Goal: Check status: Check status

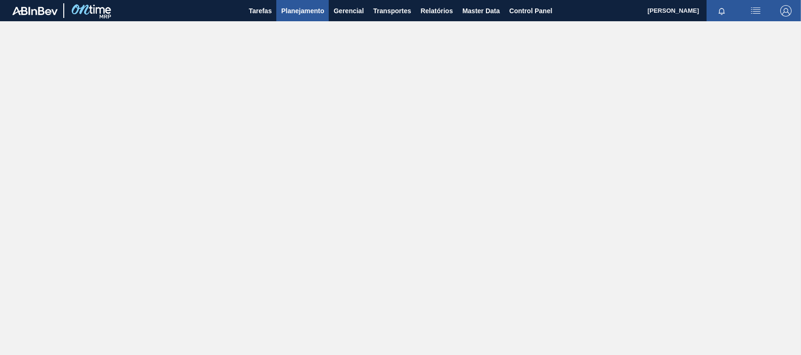
click at [295, 9] on span "Planejamento" at bounding box center [302, 10] width 43 height 11
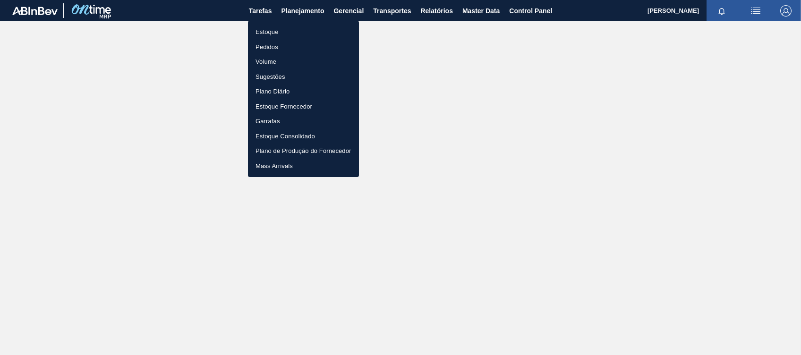
click at [270, 43] on li "Pedidos" at bounding box center [303, 47] width 111 height 15
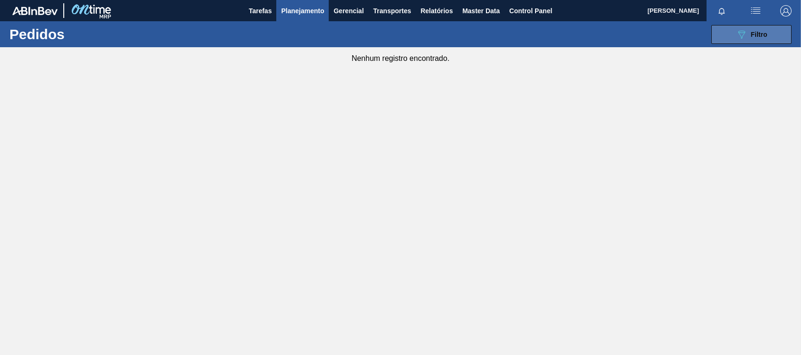
click at [751, 35] on span "Filtro" at bounding box center [759, 35] width 17 height 8
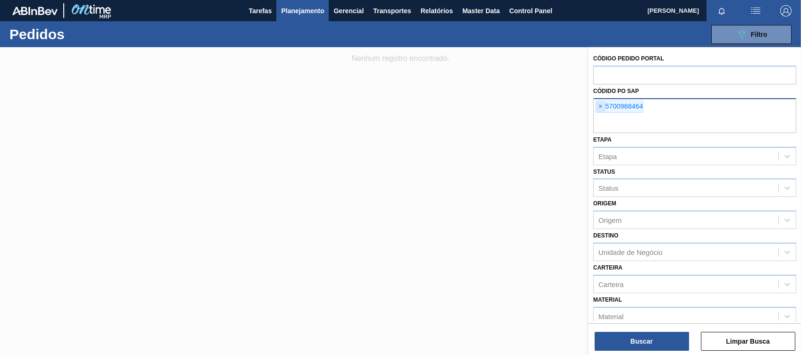
click at [603, 103] on span "×" at bounding box center [600, 106] width 9 height 11
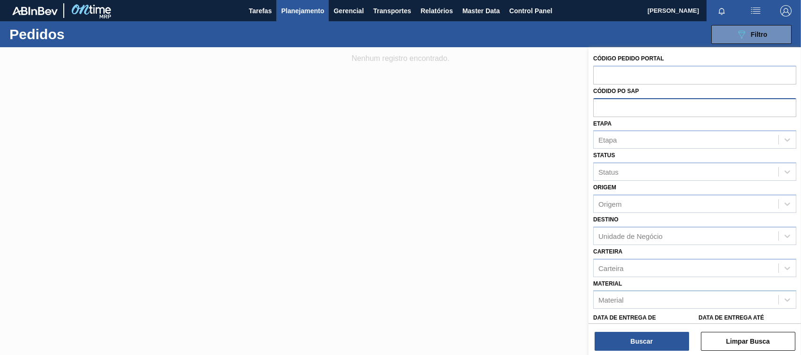
paste input "5700968464"
type input "5700968464"
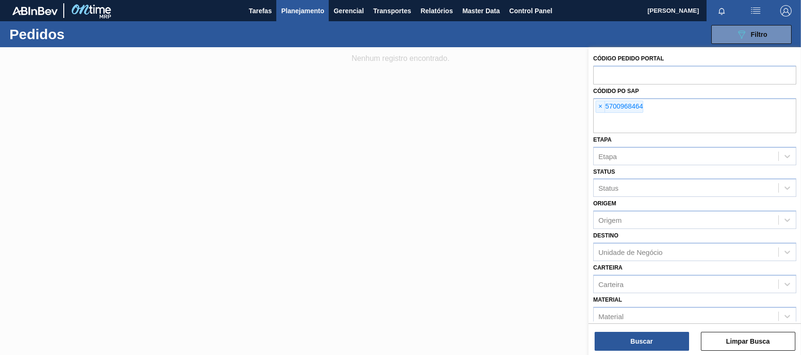
click at [638, 324] on div "Buscar Limpar Busca" at bounding box center [695, 337] width 213 height 26
click at [634, 344] on button "Buscar" at bounding box center [642, 341] width 95 height 19
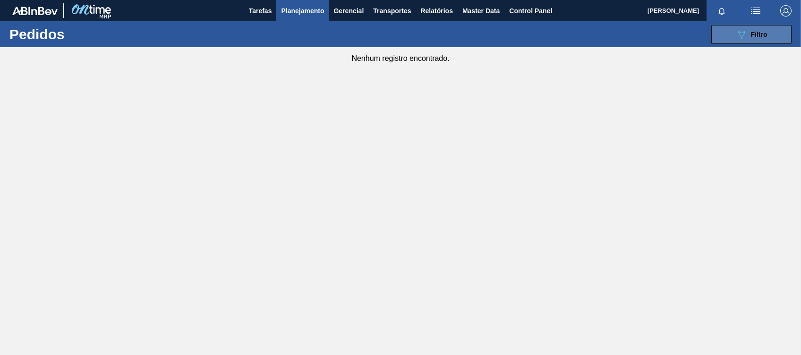
click at [732, 29] on button "089F7B8B-B2A5-4AFE-B5C0-19BA573D28AC Filtro" at bounding box center [752, 34] width 80 height 19
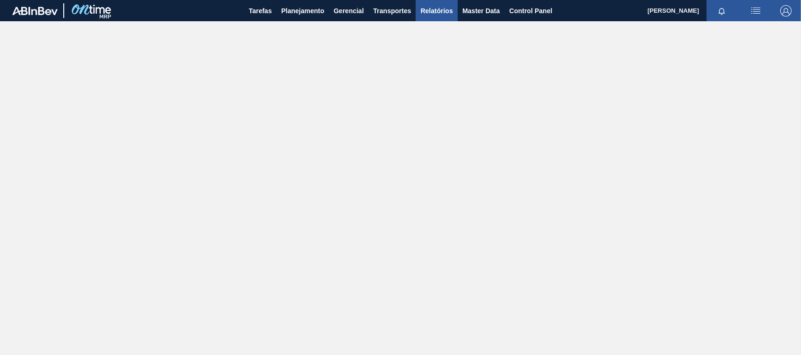
click at [431, 4] on button "Relatórios" at bounding box center [437, 10] width 42 height 21
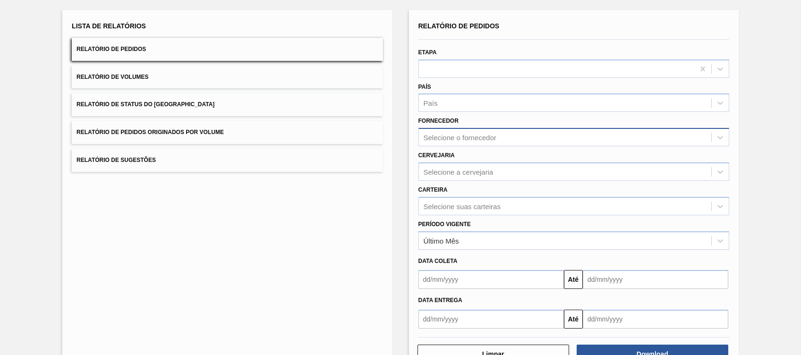
scroll to position [63, 0]
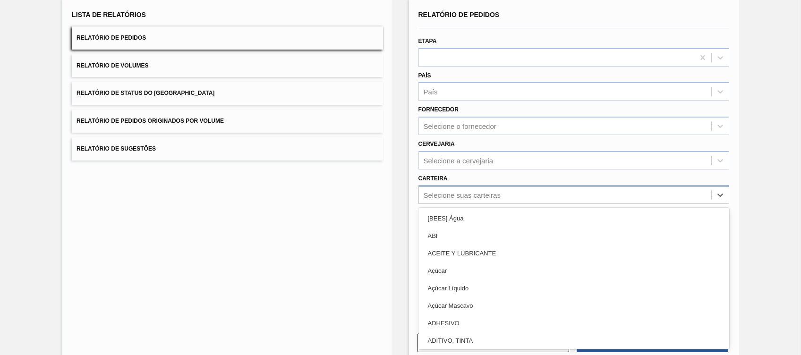
click at [529, 194] on div "Selecione suas carteiras" at bounding box center [565, 195] width 292 height 14
type input "lata"
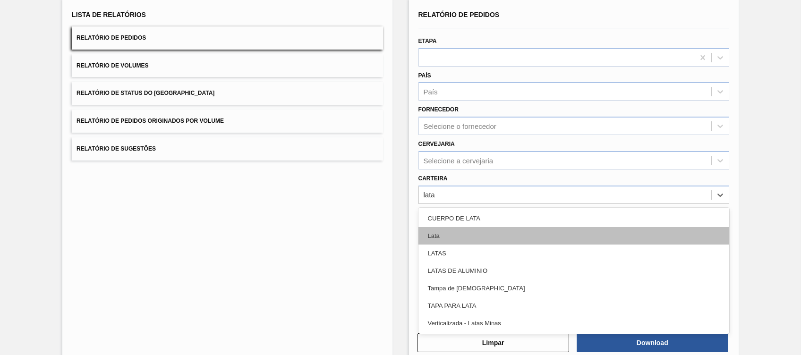
click at [491, 236] on div "Lata" at bounding box center [574, 235] width 311 height 17
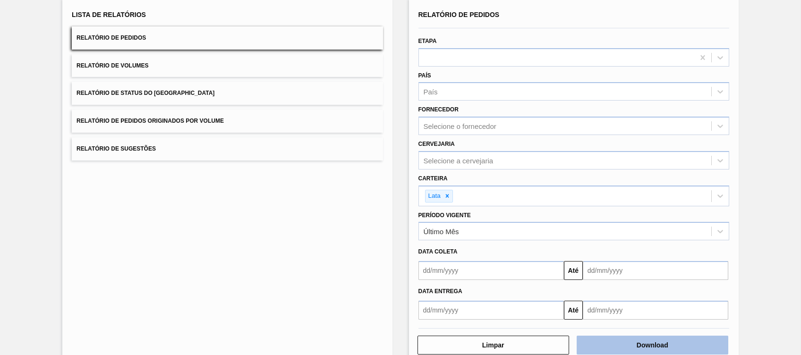
click at [641, 341] on button "Download" at bounding box center [653, 345] width 152 height 19
click at [401, 71] on div "Lista de Relatórios Relatório de Pedidos Relatório de Volumes Relatório de Stat…" at bounding box center [400, 180] width 801 height 393
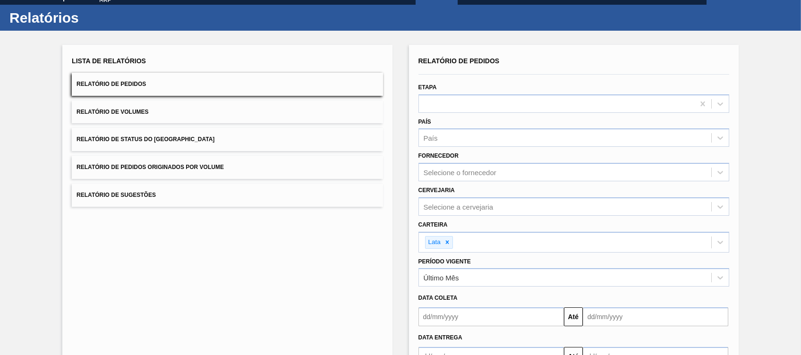
scroll to position [0, 0]
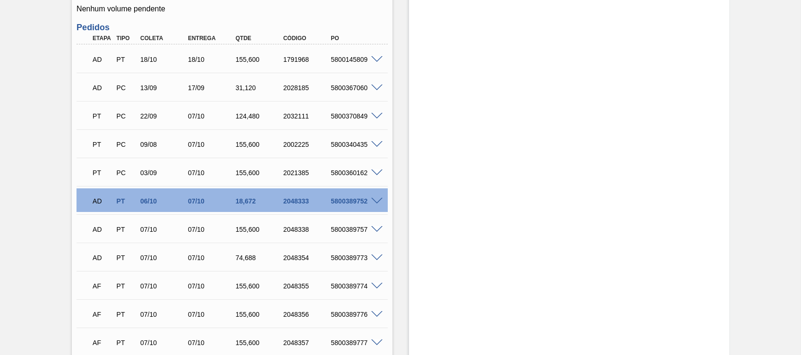
scroll to position [504, 0]
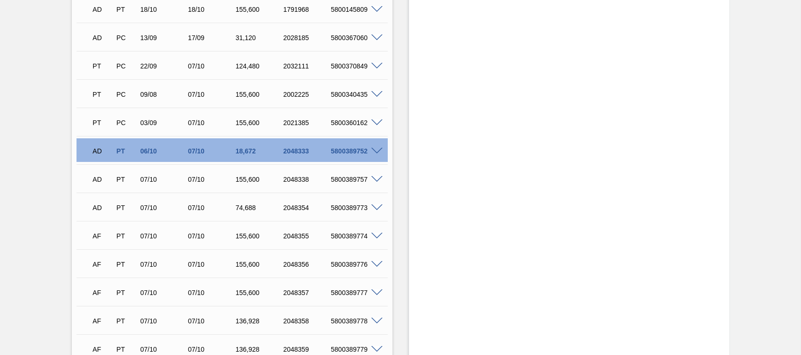
click at [379, 150] on span at bounding box center [376, 151] width 11 height 7
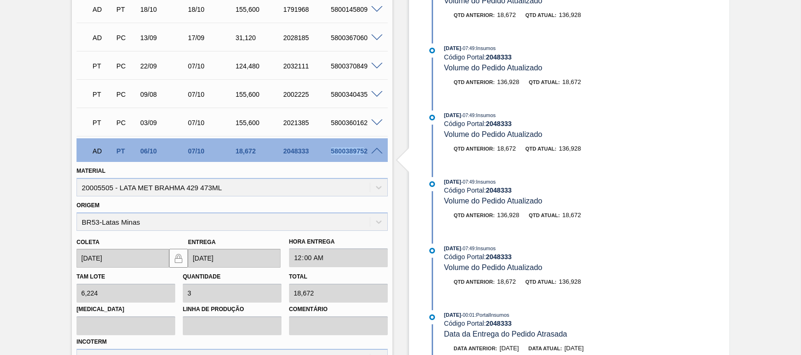
drag, startPoint x: 356, startPoint y: 152, endPoint x: 327, endPoint y: 151, distance: 28.4
click at [327, 151] on div "5800389752" at bounding box center [349, 151] width 48 height 8
drag, startPoint x: 327, startPoint y: 151, endPoint x: 383, endPoint y: 151, distance: 55.8
click at [379, 149] on span at bounding box center [376, 151] width 11 height 7
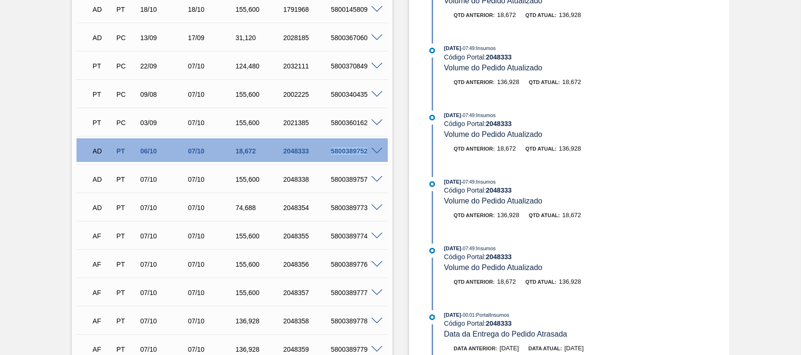
drag, startPoint x: 367, startPoint y: 152, endPoint x: 323, endPoint y: 151, distance: 44.4
click at [323, 151] on div "AD PT 06/10 07/10 18,672 2048333 5800389752" at bounding box center [229, 150] width 286 height 19
copy div "5800389752"
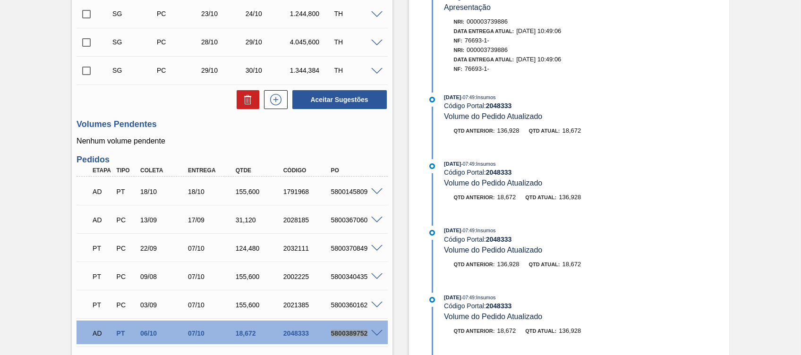
scroll to position [126, 0]
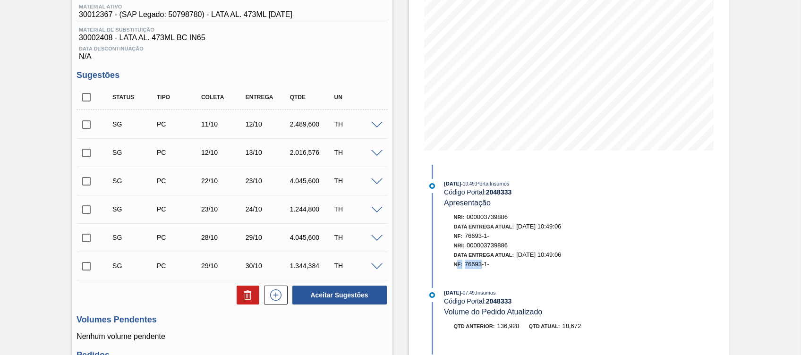
drag, startPoint x: 483, startPoint y: 266, endPoint x: 457, endPoint y: 266, distance: 25.5
click at [457, 266] on div "NF: 76693-1-" at bounding box center [561, 264] width 215 height 9
drag, startPoint x: 457, startPoint y: 266, endPoint x: 499, endPoint y: 268, distance: 41.6
click at [499, 268] on div "NF: 76693-1-" at bounding box center [561, 264] width 215 height 9
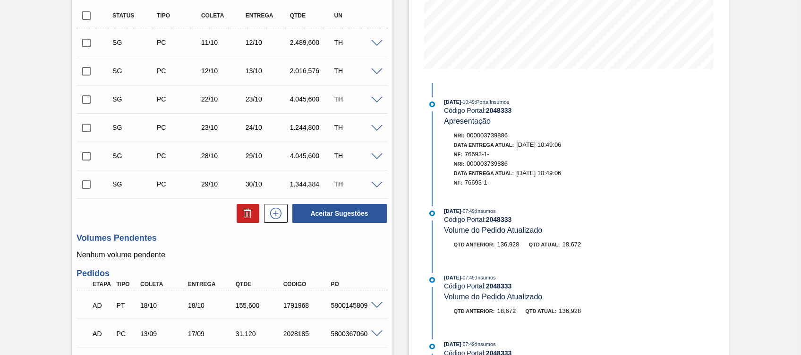
scroll to position [189, 0]
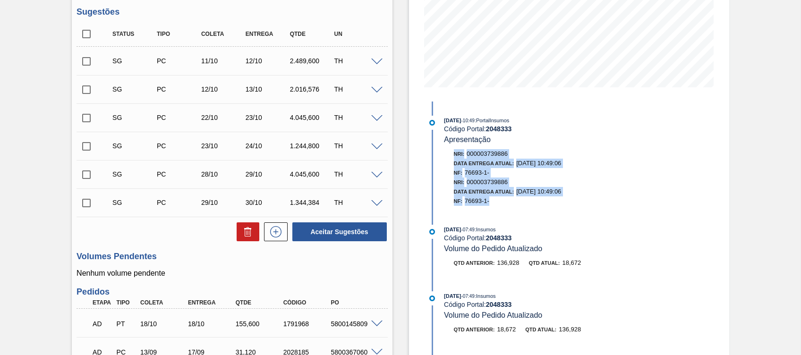
drag, startPoint x: 510, startPoint y: 207, endPoint x: 442, endPoint y: 147, distance: 90.1
click at [442, 147] on div "07/10/2025 - 10:49 : PortalInsumos Código Portal: 2048333 Apresentação Nri: 000…" at bounding box center [547, 163] width 243 height 95
drag, startPoint x: 442, startPoint y: 147, endPoint x: 517, endPoint y: 178, distance: 81.2
click at [517, 178] on div "Nri: 000003739886 Data Entrega Atual: 07/10/2025 10:49:06 NF: 76693-1- Nri: 000…" at bounding box center [557, 177] width 224 height 57
click at [502, 170] on div "NF: 76693-1-" at bounding box center [561, 172] width 215 height 9
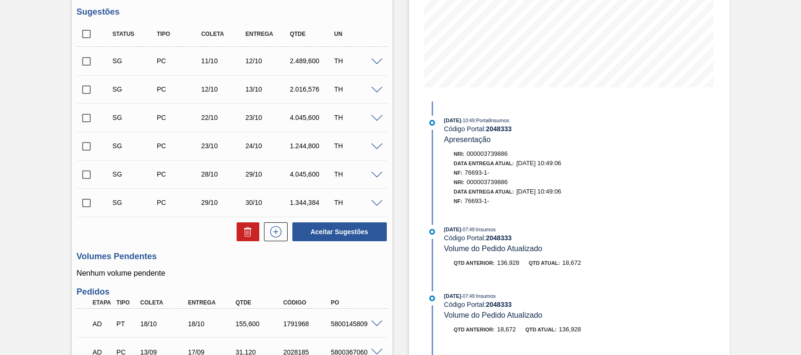
click at [469, 140] on span "Apresentação" at bounding box center [467, 140] width 47 height 8
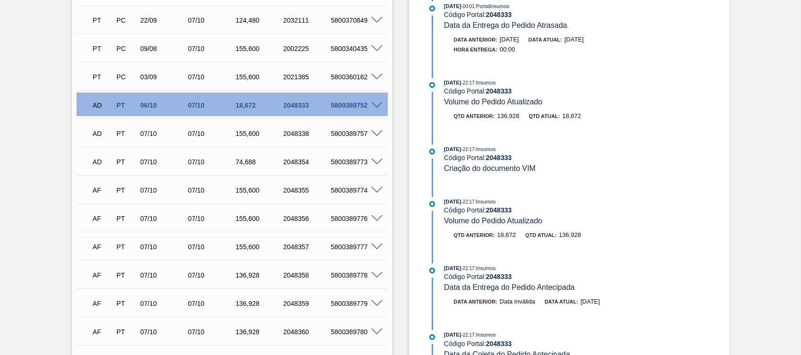
scroll to position [551, 0]
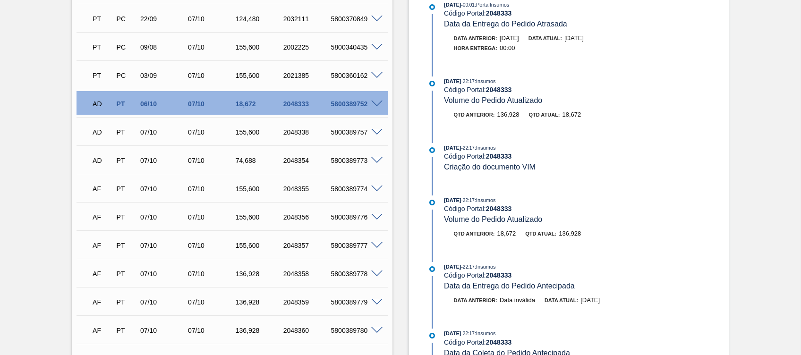
click at [375, 103] on span at bounding box center [376, 104] width 11 height 7
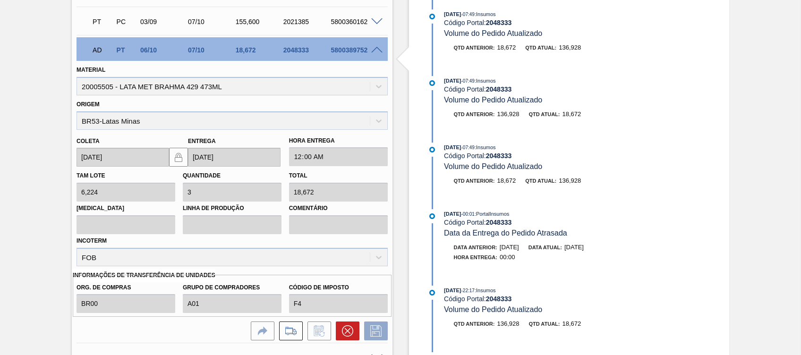
scroll to position [731, 0]
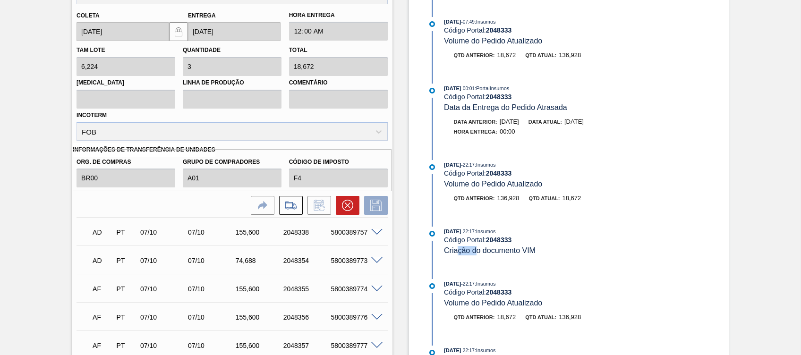
drag, startPoint x: 474, startPoint y: 259, endPoint x: 459, endPoint y: 261, distance: 15.7
click at [459, 255] on span "Criação do documento VIM" at bounding box center [490, 251] width 92 height 8
drag, startPoint x: 459, startPoint y: 261, endPoint x: 507, endPoint y: 258, distance: 47.8
click at [507, 255] on span "Criação do documento VIM" at bounding box center [490, 251] width 92 height 8
drag, startPoint x: 507, startPoint y: 258, endPoint x: 491, endPoint y: 261, distance: 15.5
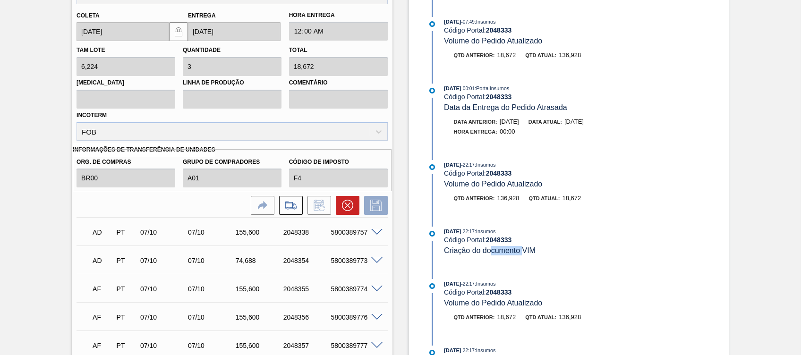
click at [491, 255] on span "Criação do documento VIM" at bounding box center [490, 251] width 92 height 8
drag, startPoint x: 491, startPoint y: 261, endPoint x: 504, endPoint y: 258, distance: 13.3
click at [504, 255] on span "Criação do documento VIM" at bounding box center [490, 251] width 92 height 8
drag, startPoint x: 504, startPoint y: 258, endPoint x: 544, endPoint y: 261, distance: 39.8
click at [544, 256] on div "06/10/2025 - 22:17 : Insumos Código Portal: 2048333 Criação do documento VIM" at bounding box center [556, 241] width 224 height 29
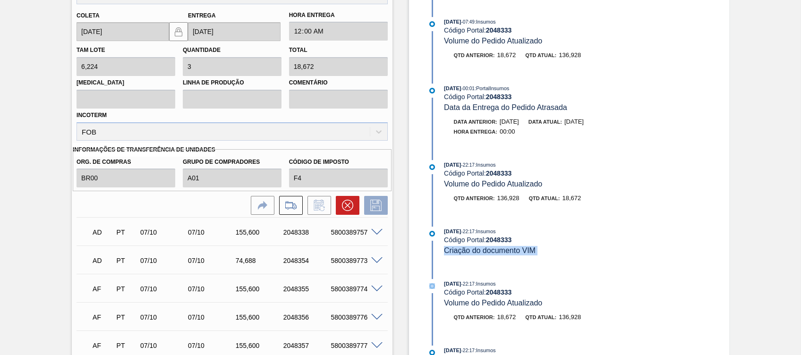
drag, startPoint x: 544, startPoint y: 260, endPoint x: 534, endPoint y: 257, distance: 10.0
click at [534, 256] on div "06/10/2025 - 22:17 : Insumos Código Portal: 2048333 Criação do documento VIM" at bounding box center [556, 241] width 224 height 29
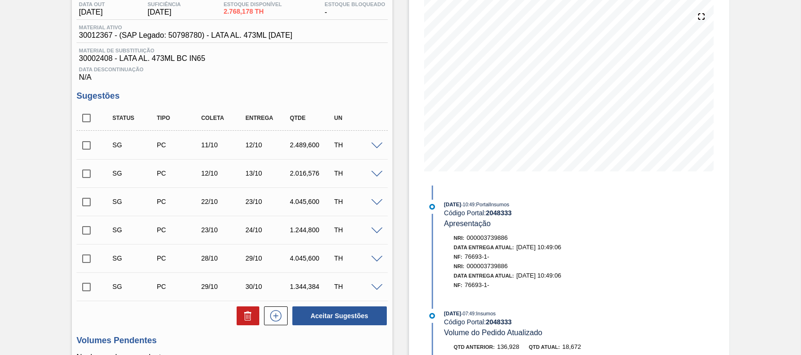
scroll to position [101, 0]
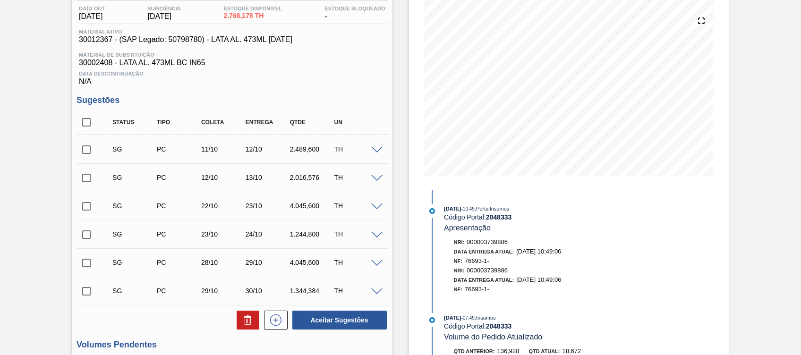
drag, startPoint x: 472, startPoint y: 202, endPoint x: 472, endPoint y: 207, distance: 5.2
click at [472, 207] on div "07/10/2025 - 10:49 : PortalInsumos" at bounding box center [556, 208] width 224 height 9
drag, startPoint x: 561, startPoint y: 253, endPoint x: 520, endPoint y: 254, distance: 41.6
click at [520, 254] on span "07/10/2025 10:49:06" at bounding box center [538, 251] width 45 height 7
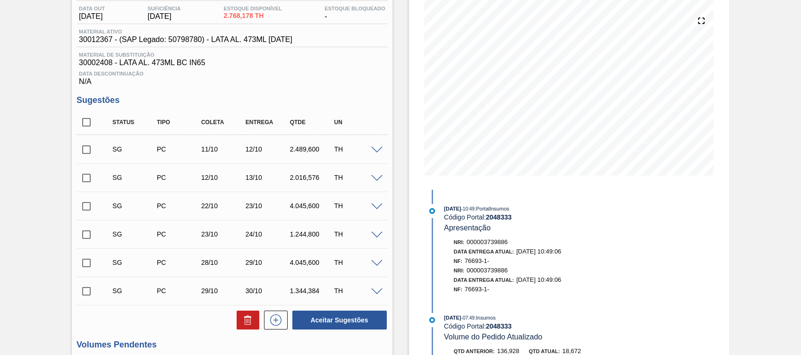
click at [518, 253] on div "Data Entrega Atual: 07/10/2025 10:49:06" at bounding box center [561, 251] width 215 height 9
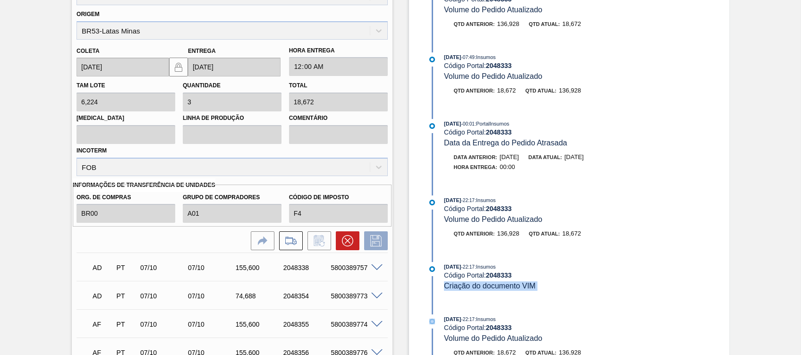
scroll to position [668, 0]
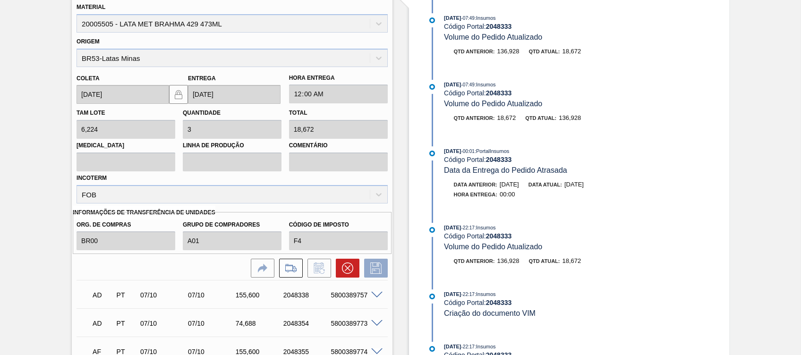
click at [509, 208] on div "07/10/2025 - 00:01 : PortalInsumos Código Portal: 2048333 Data da Entrega do Pe…" at bounding box center [547, 177] width 243 height 62
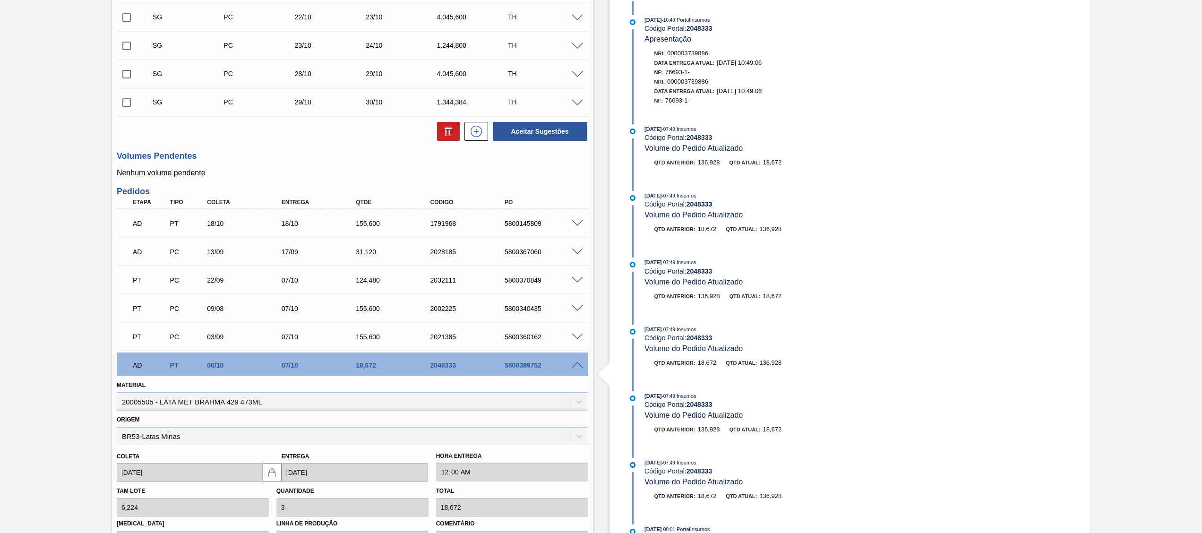
scroll to position [6, 0]
